Goal: Transaction & Acquisition: Download file/media

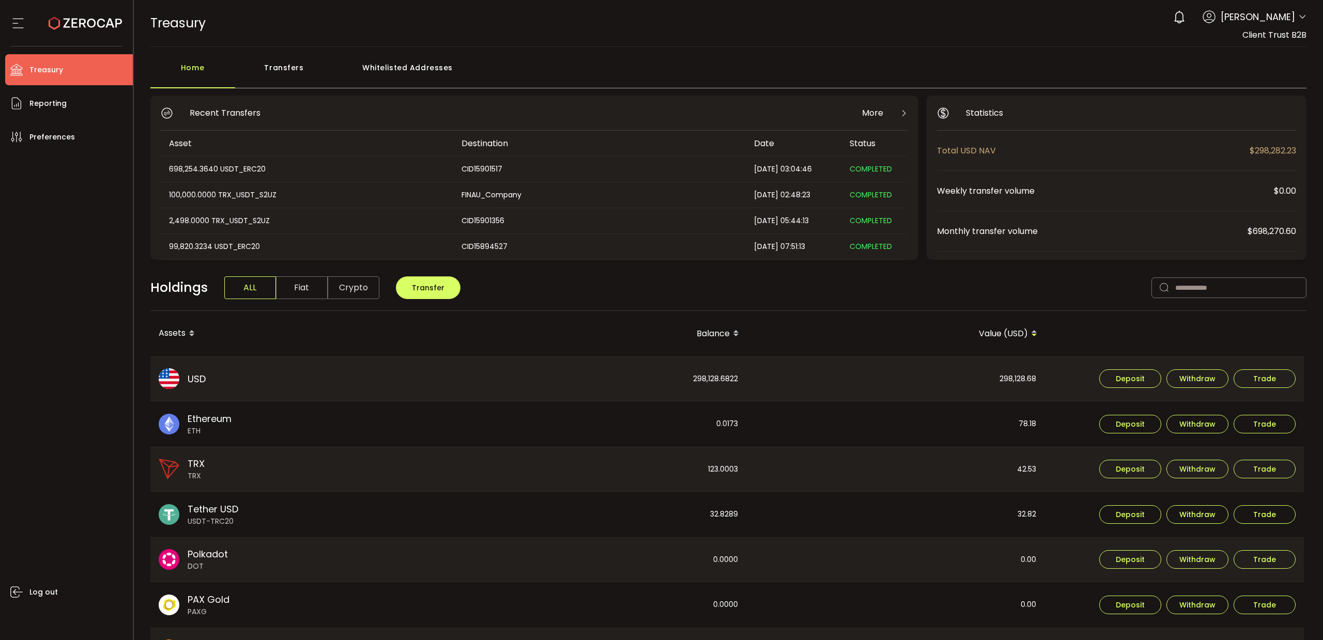
click at [1298, 20] on icon at bounding box center [1302, 17] width 8 height 8
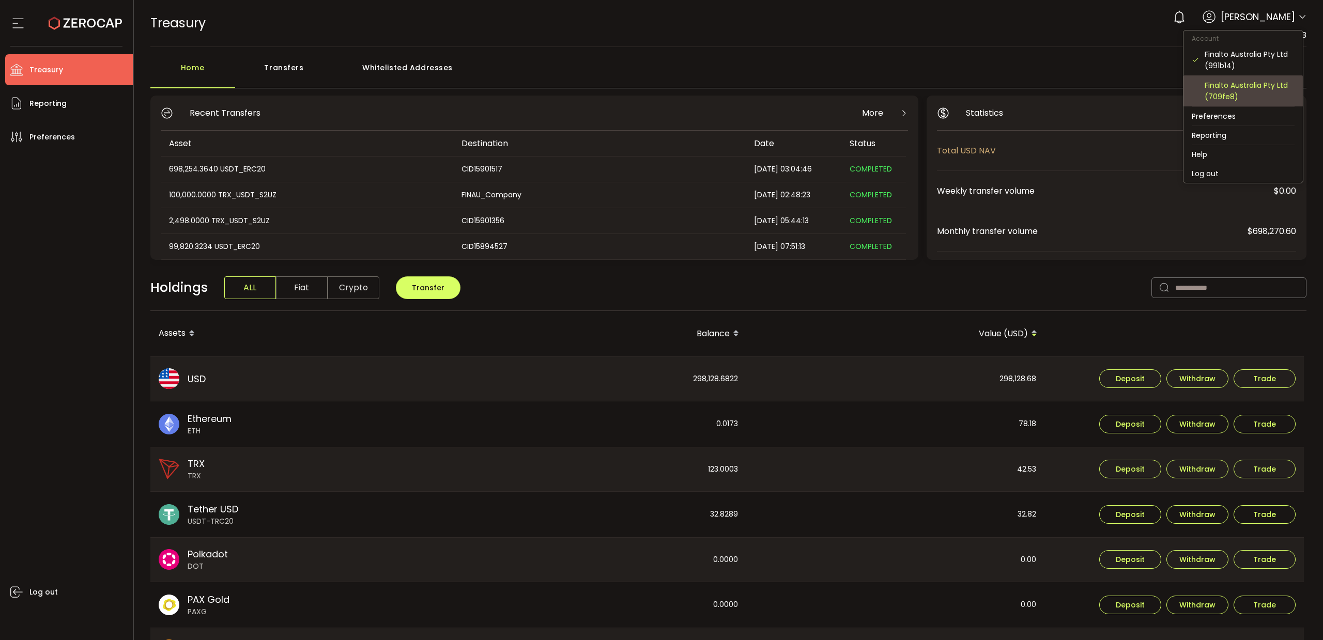
click at [1253, 87] on div "Finalto Australia Pty Ltd (709fe8)" at bounding box center [1249, 91] width 90 height 23
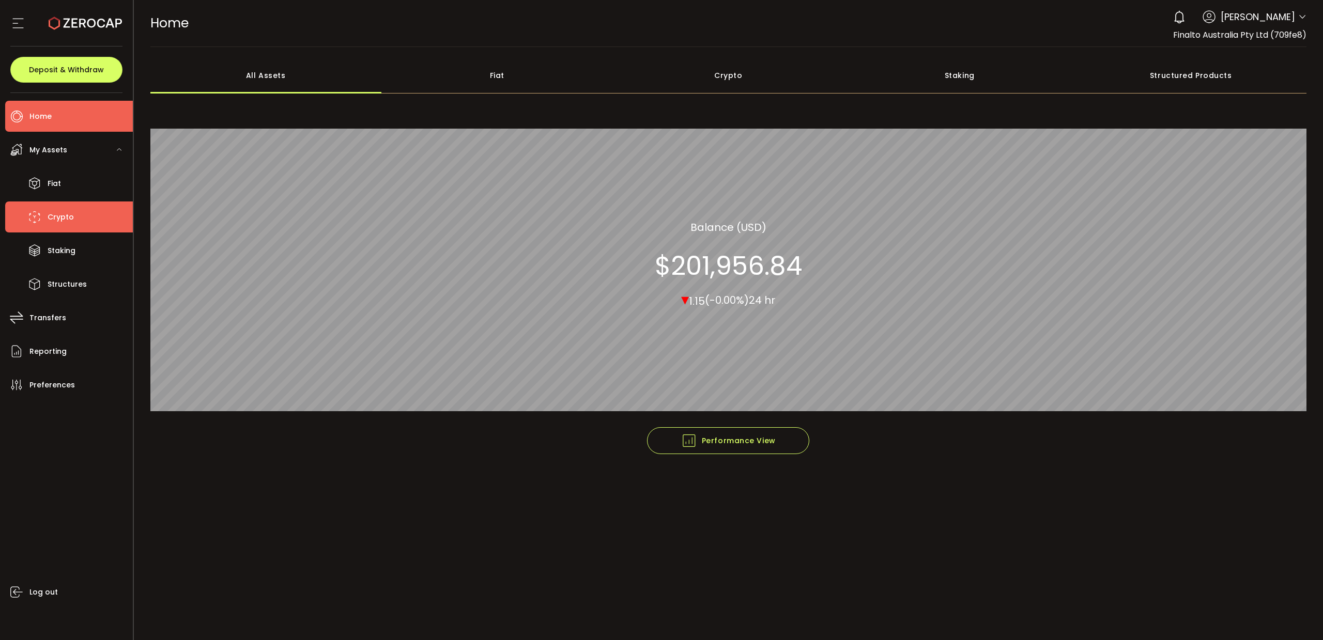
click at [73, 217] on li "Crypto" at bounding box center [69, 216] width 128 height 31
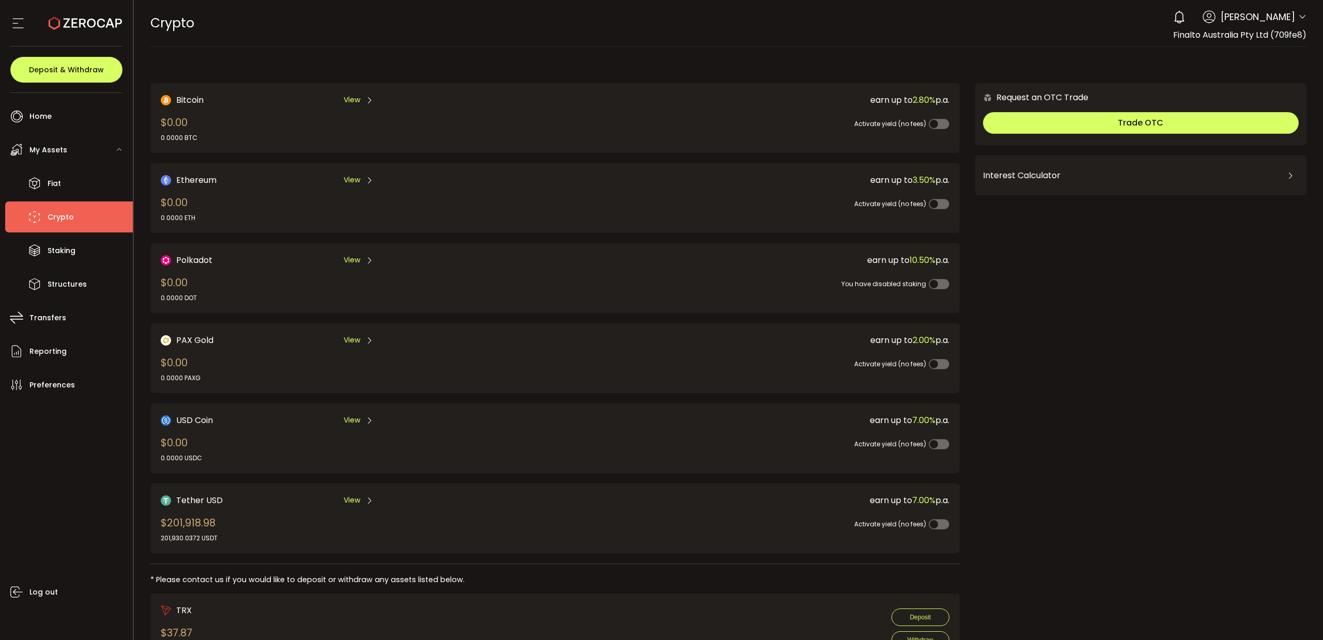
click at [346, 495] on span "View" at bounding box center [352, 500] width 17 height 11
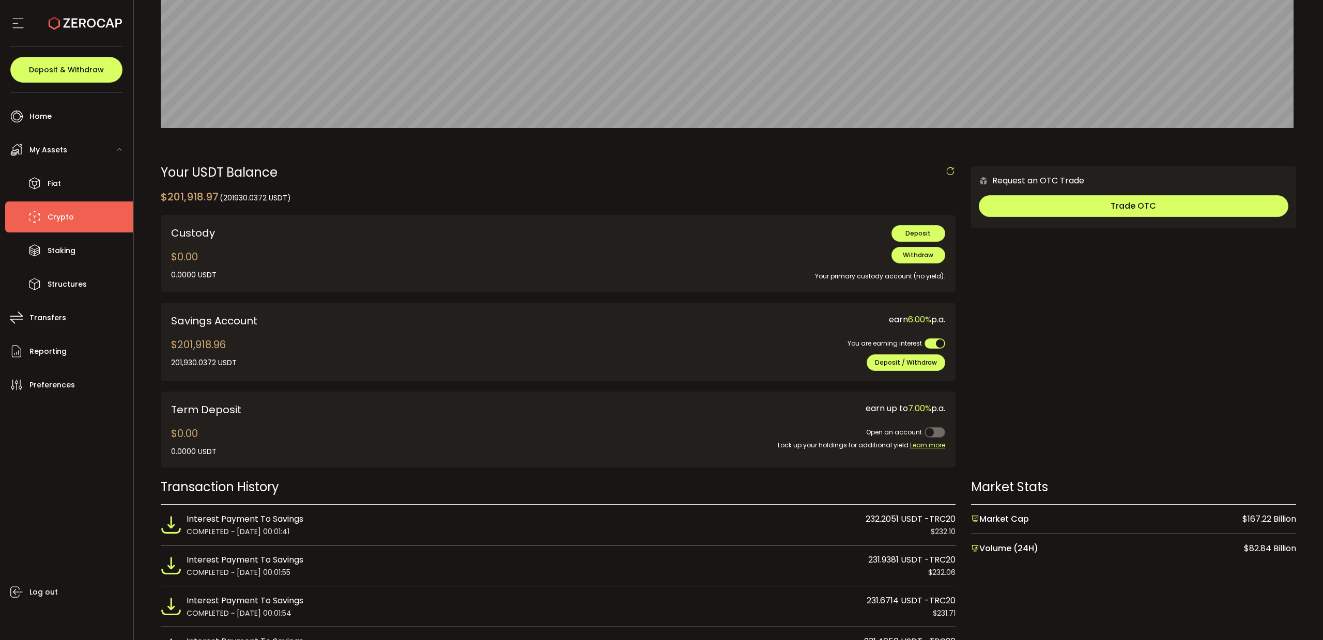
scroll to position [147, 0]
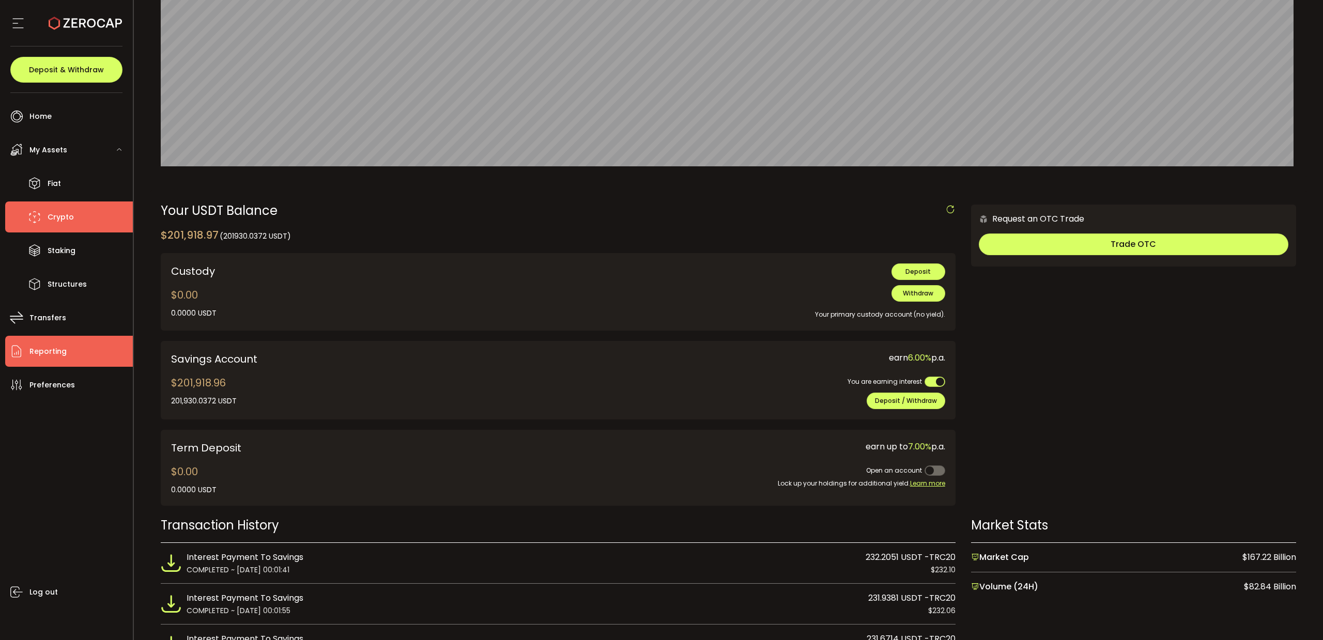
click at [72, 353] on li "Reporting" at bounding box center [69, 351] width 128 height 31
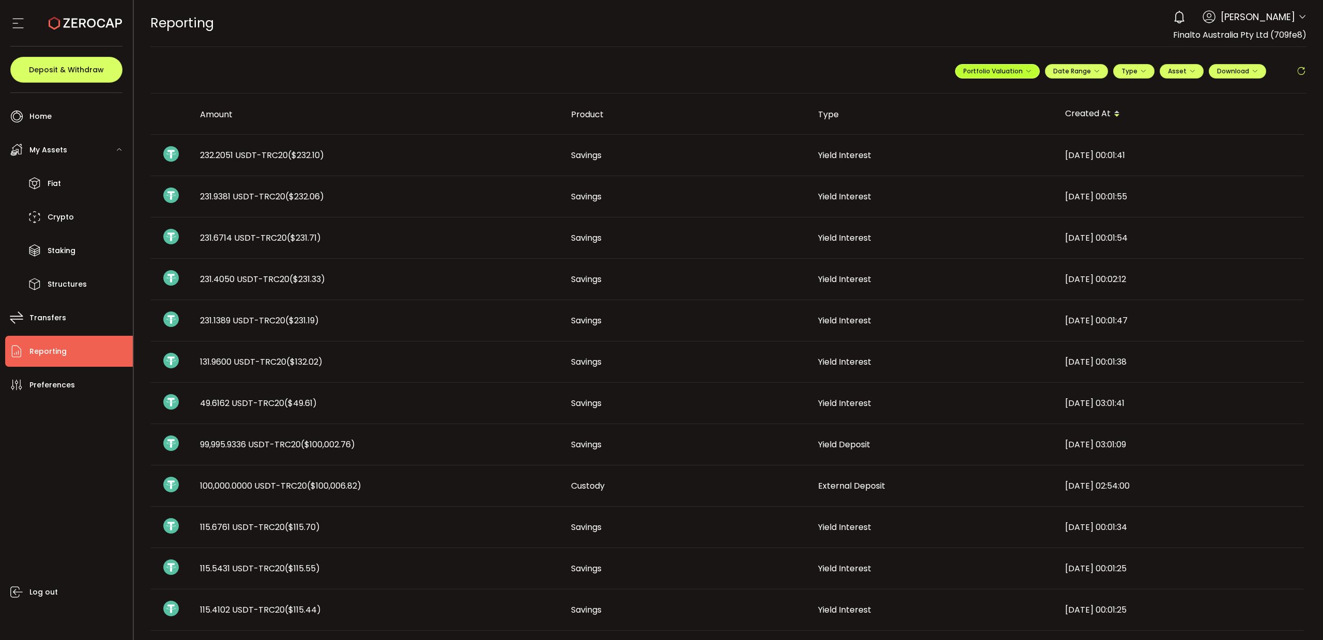
click at [1007, 75] on button "Portfolio Valuation" at bounding box center [997, 71] width 85 height 14
click at [1013, 98] on span "Portfolio Valuation" at bounding box center [1030, 95] width 57 height 9
click at [1190, 71] on icon "button" at bounding box center [1192, 71] width 6 height 6
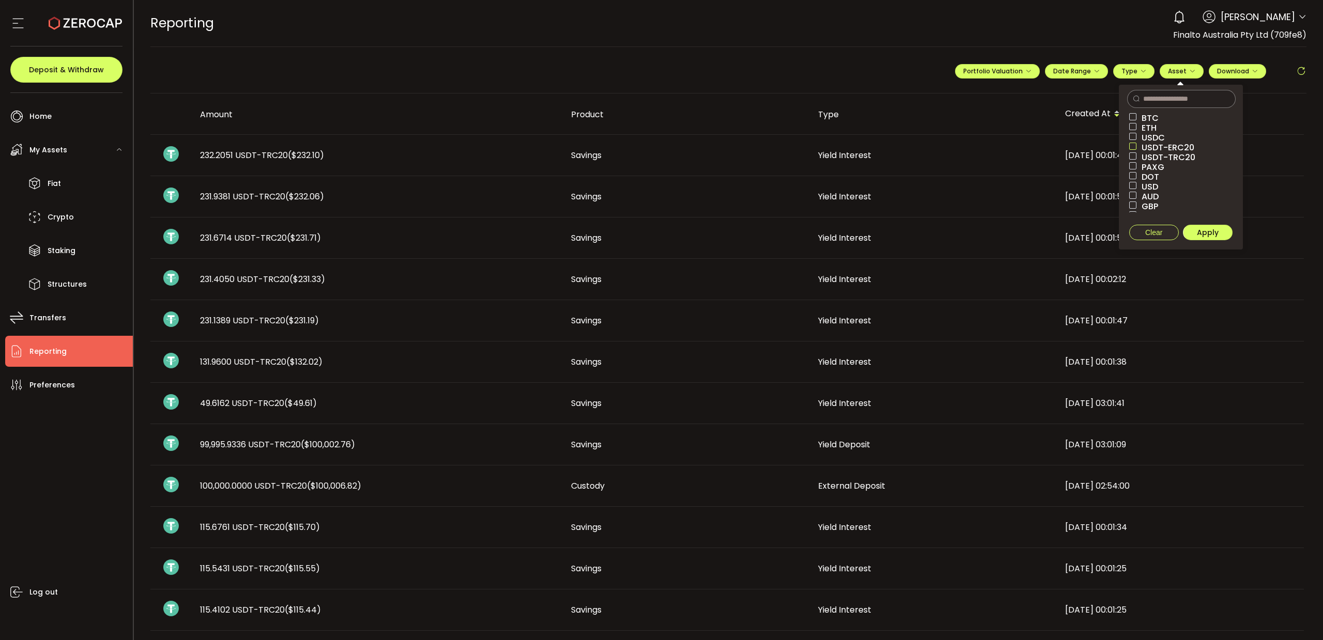
click at [1133, 147] on span at bounding box center [1132, 146] width 7 height 7
click at [1130, 154] on span at bounding box center [1132, 155] width 7 height 7
click at [1207, 230] on span "Apply" at bounding box center [1207, 232] width 22 height 10
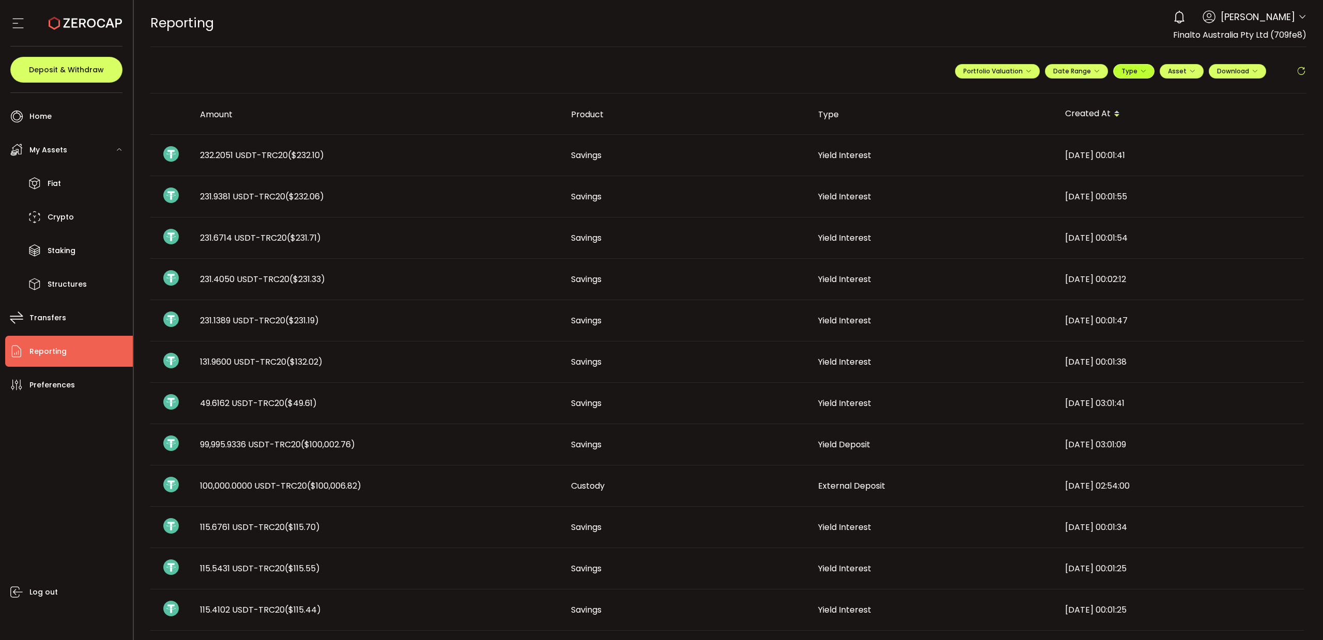
click at [1144, 72] on button "Type" at bounding box center [1133, 71] width 41 height 14
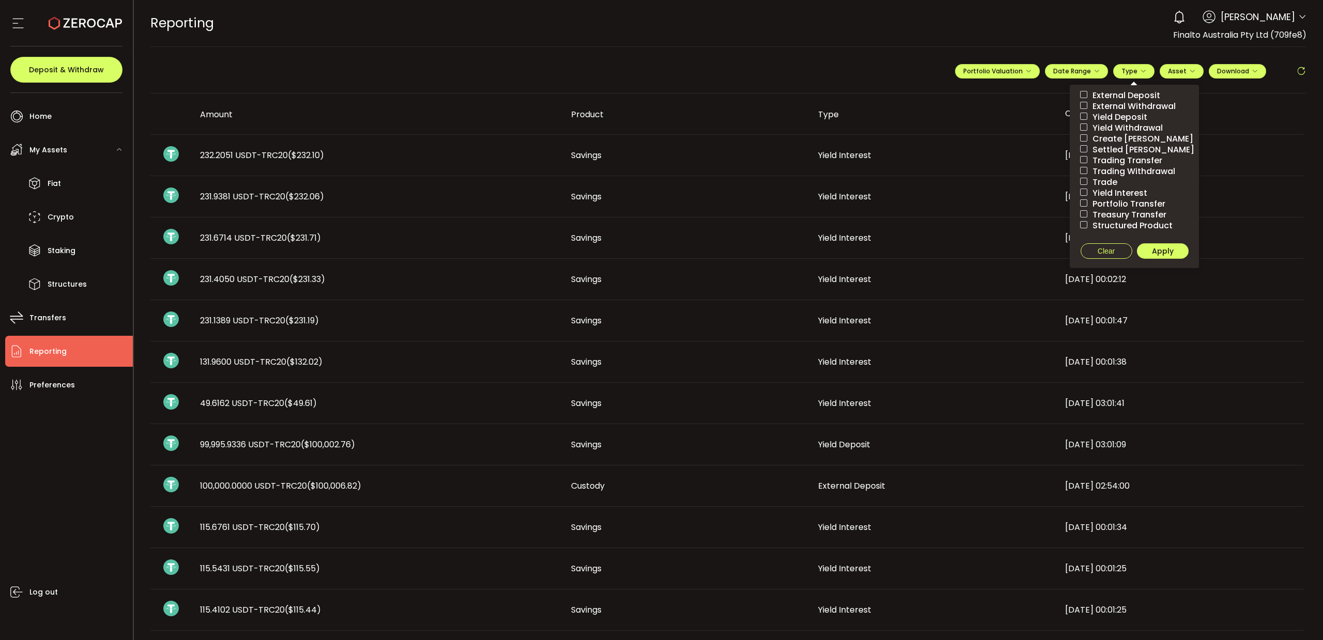
click at [1124, 192] on span "Yield Interest" at bounding box center [1117, 193] width 60 height 10
click at [1169, 247] on span "Apply" at bounding box center [1163, 251] width 22 height 10
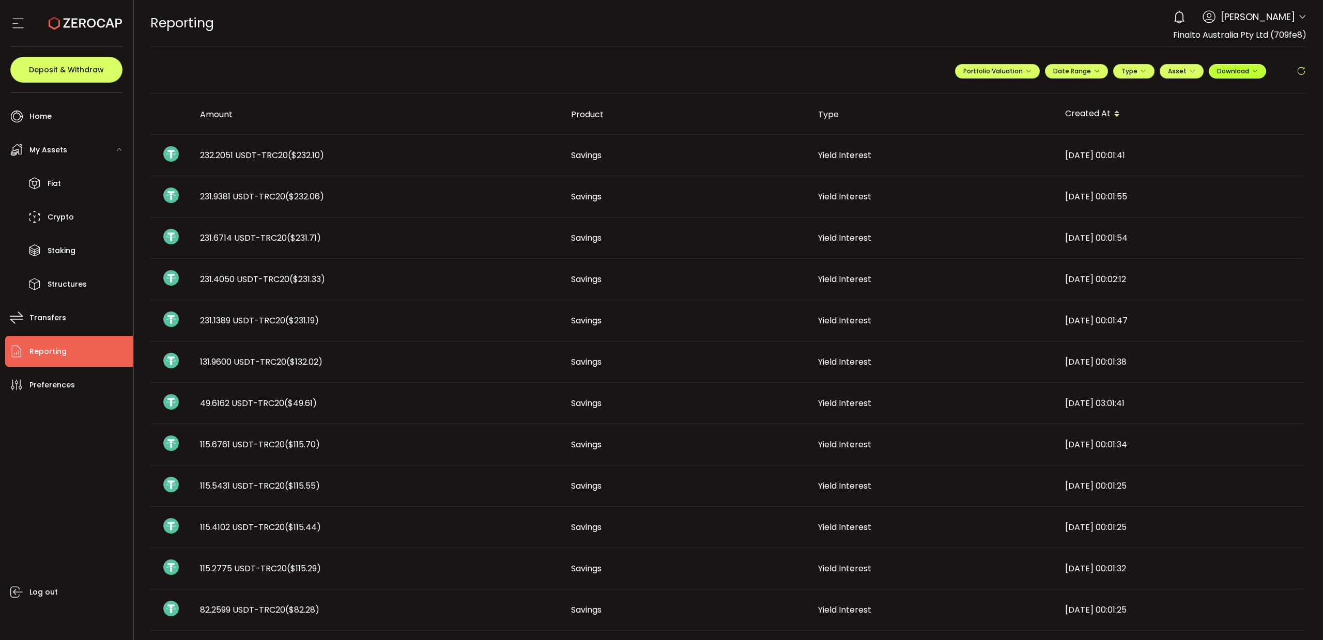
click at [1246, 71] on span "Download" at bounding box center [1237, 71] width 41 height 9
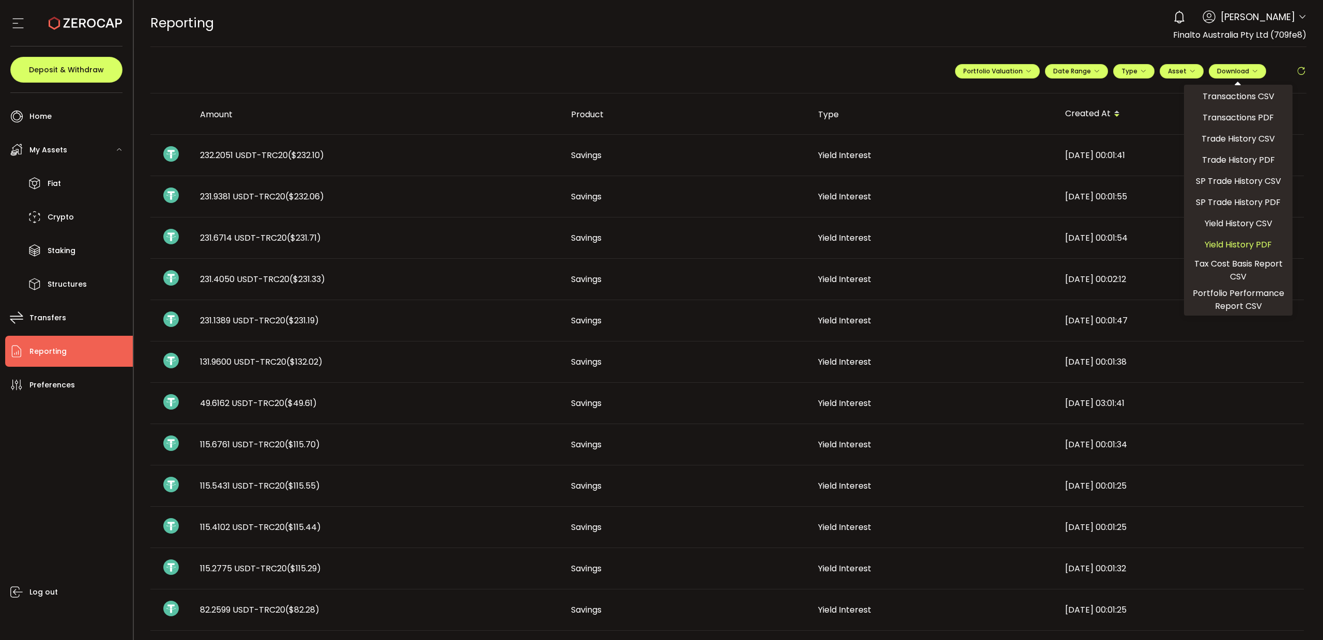
click at [1255, 244] on span "Yield History PDF" at bounding box center [1237, 244] width 67 height 13
